Goal: Task Accomplishment & Management: Check status

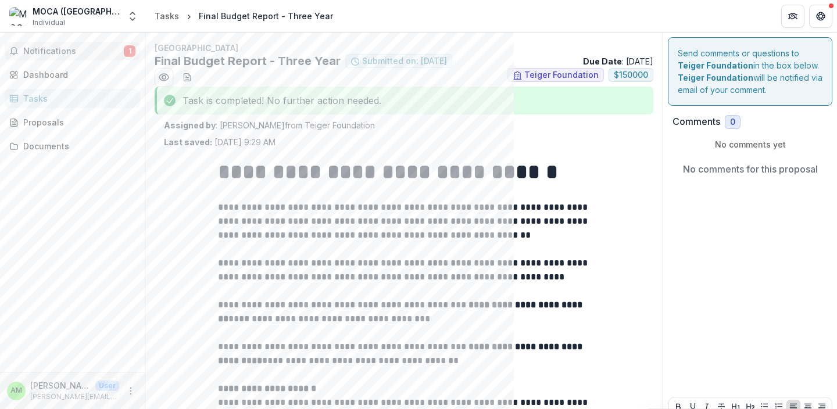
click at [48, 60] on button "Notifications 1" at bounding box center [72, 51] width 135 height 19
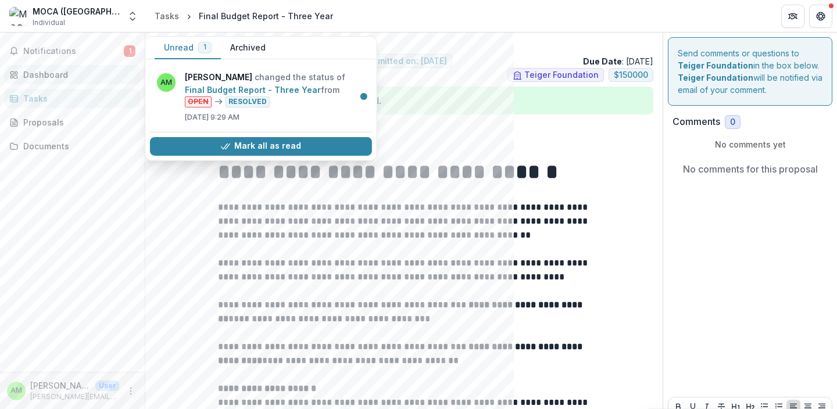
click at [55, 74] on div "Dashboard" at bounding box center [77, 75] width 108 height 12
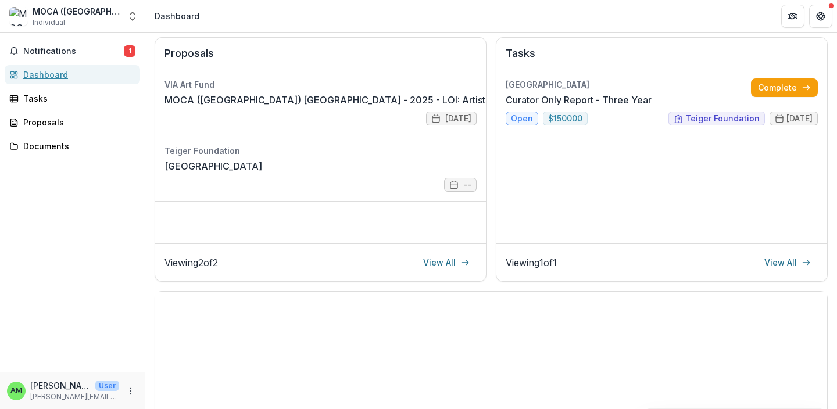
scroll to position [121, 0]
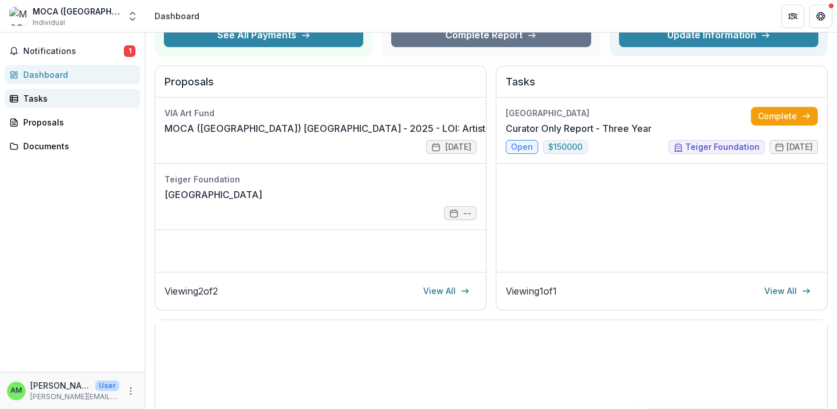
click at [47, 97] on div "Tasks" at bounding box center [77, 98] width 108 height 12
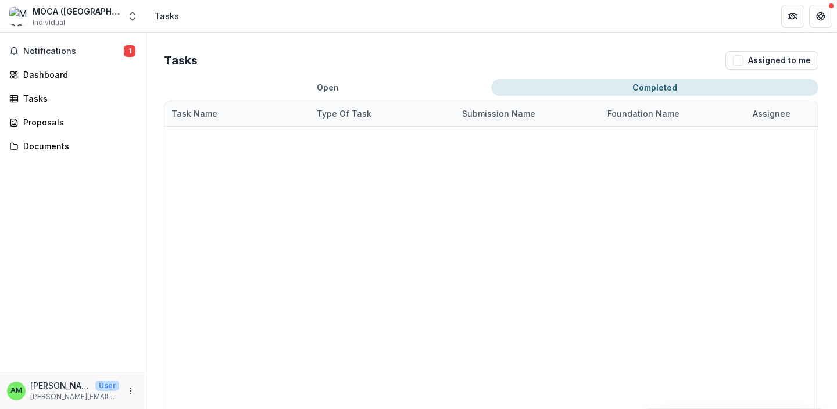
click at [636, 90] on button "Completed" at bounding box center [654, 87] width 327 height 17
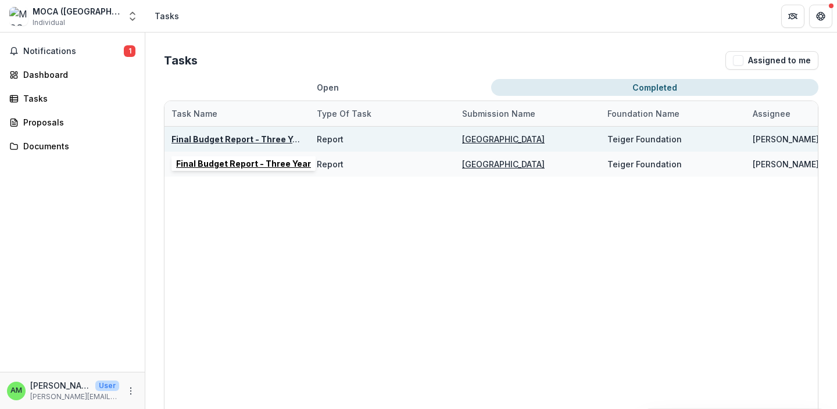
click at [218, 140] on u "Final Budget Report - Three Year" at bounding box center [238, 139] width 135 height 10
